Goal: Transaction & Acquisition: Purchase product/service

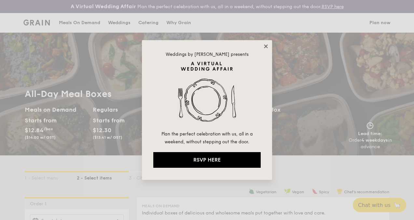
click at [263, 46] on icon at bounding box center [266, 46] width 6 height 6
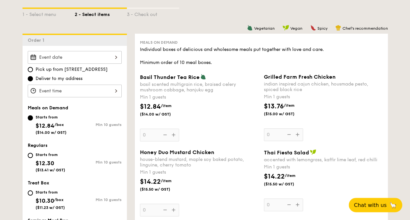
scroll to position [195, 0]
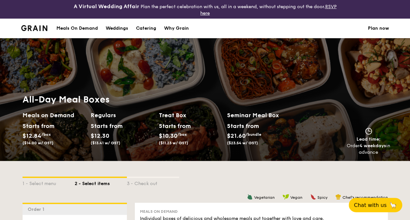
click at [23, 31] on li at bounding box center [37, 29] width 32 height 20
click at [33, 28] on img at bounding box center [34, 28] width 26 height 6
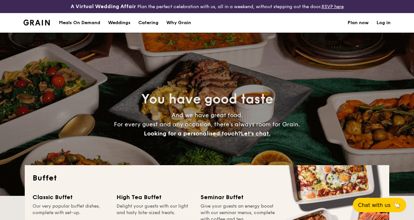
select select
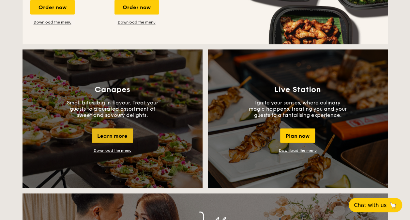
scroll to position [619, 0]
